Goal: Information Seeking & Learning: Find specific page/section

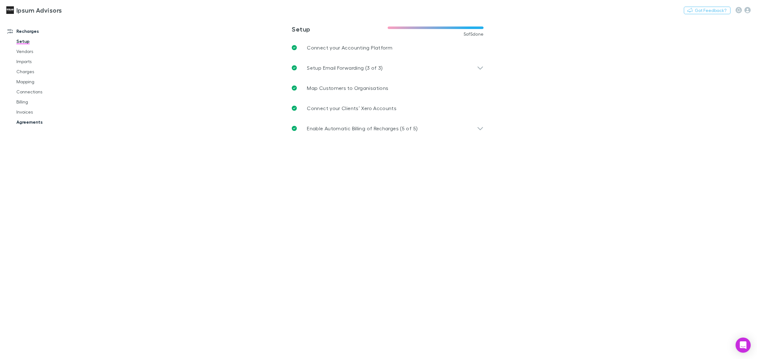
click at [27, 118] on link "Agreements" at bounding box center [49, 122] width 79 height 10
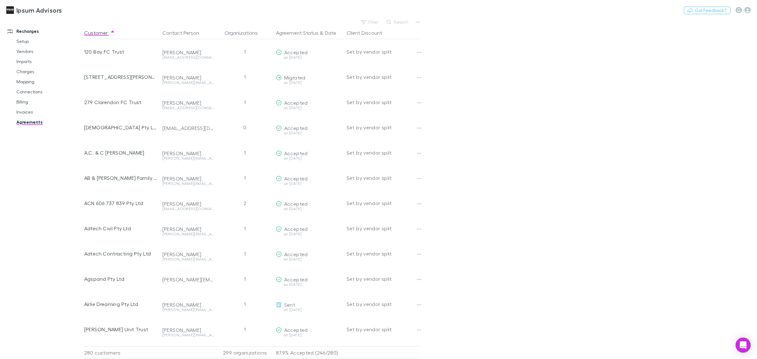
click at [395, 23] on button "Search" at bounding box center [398, 22] width 29 height 8
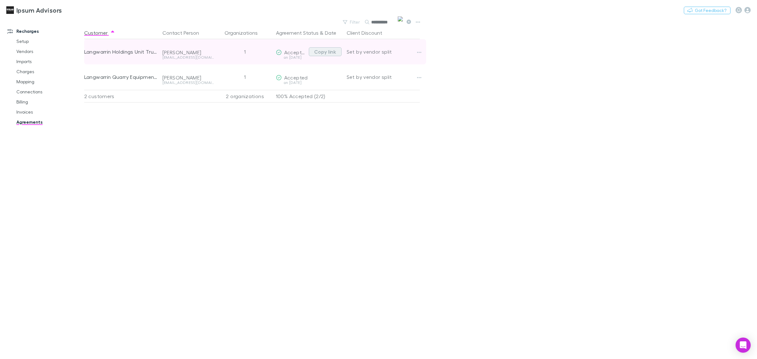
type input "**********"
click at [318, 51] on button "Copy link" at bounding box center [325, 51] width 33 height 9
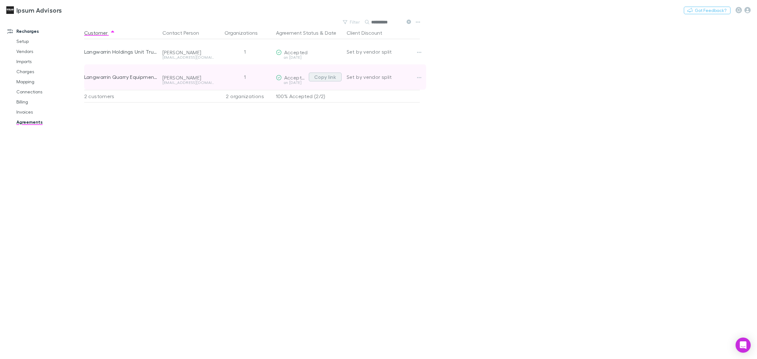
click at [319, 75] on button "Copy link" at bounding box center [325, 77] width 33 height 9
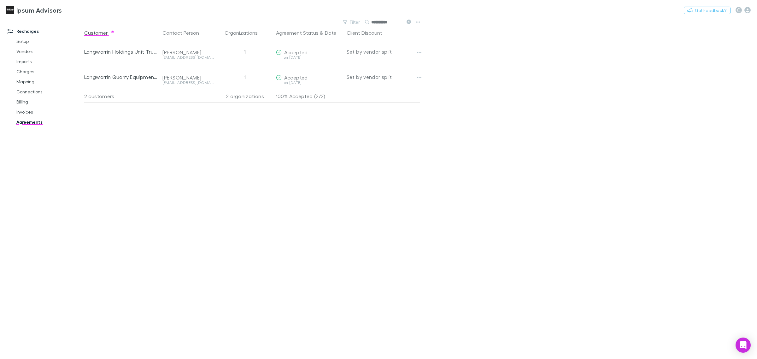
click at [409, 21] on icon at bounding box center [409, 22] width 4 height 4
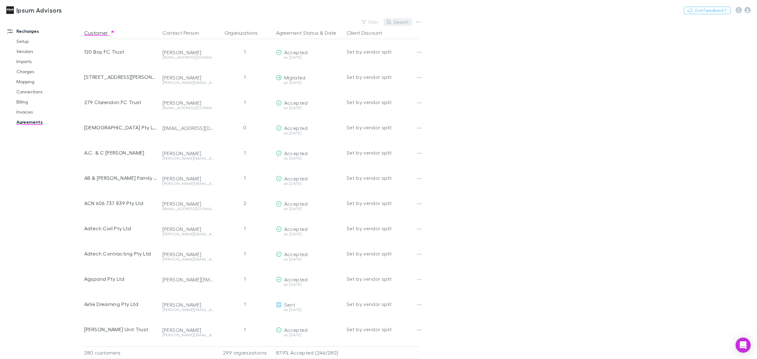
click at [391, 24] on icon "button" at bounding box center [389, 22] width 4 height 4
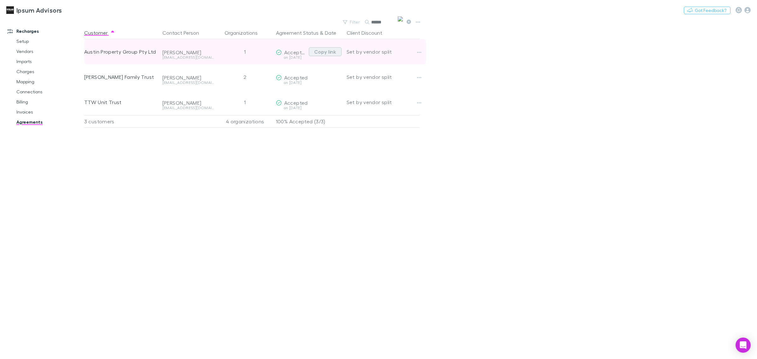
type input "******"
click at [320, 53] on button "Copy link" at bounding box center [325, 51] width 33 height 9
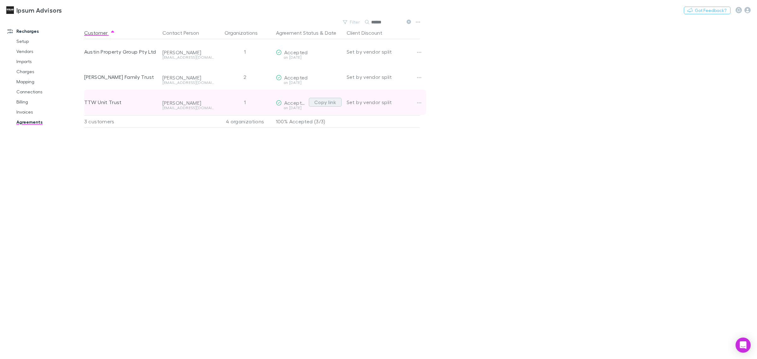
click at [325, 102] on button "Copy link" at bounding box center [325, 102] width 33 height 9
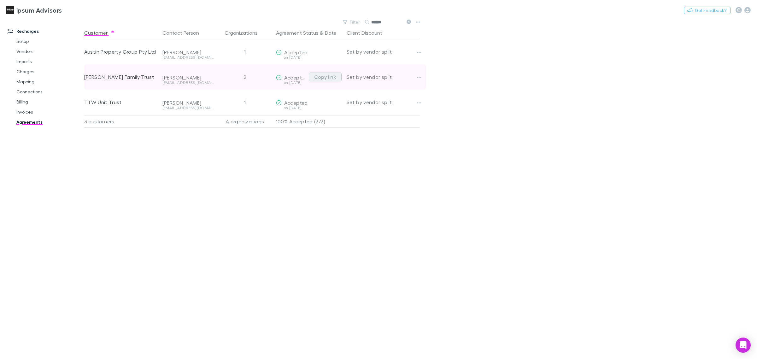
click at [328, 75] on button "Copy link" at bounding box center [325, 77] width 33 height 9
click at [324, 76] on button "Copy link" at bounding box center [325, 77] width 33 height 9
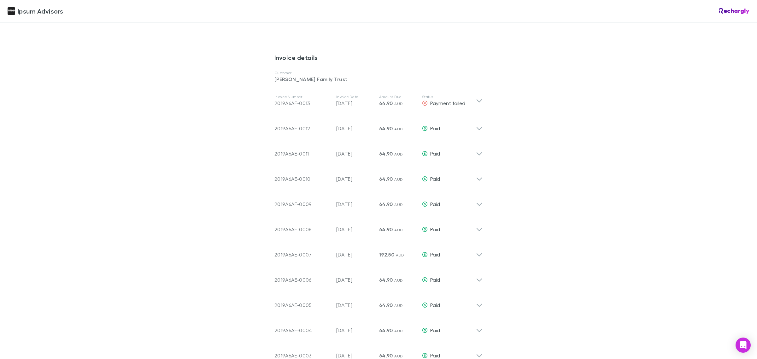
scroll to position [197, 0]
